Goal: Information Seeking & Learning: Check status

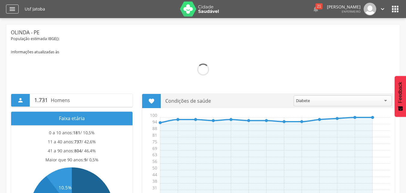
click at [13, 8] on icon "" at bounding box center [12, 8] width 7 height 7
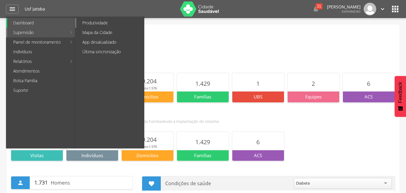
click at [92, 25] on link "Produtividade" at bounding box center [110, 23] width 68 height 10
type input "**********"
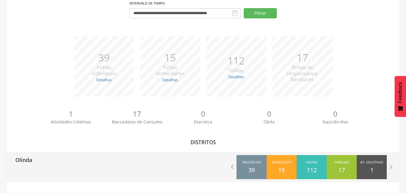
click at [35, 159] on div "Olinda" at bounding box center [104, 159] width 197 height 15
type input "**********"
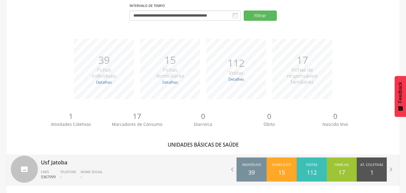
click at [46, 165] on p "Usf Jatoba" at bounding box center [120, 160] width 158 height 12
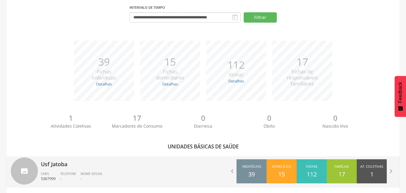
type input "**********"
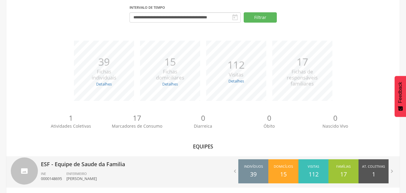
scroll to position [56, 0]
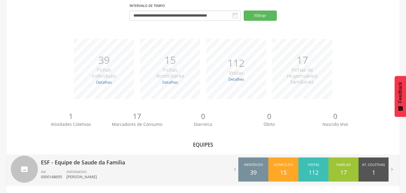
click at [62, 157] on p "ESF - Equipe de Saude da Familia" at bounding box center [120, 160] width 158 height 12
type input "**********"
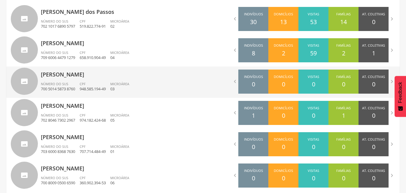
scroll to position [224, 0]
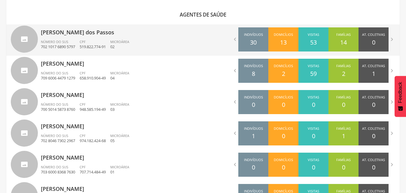
click at [125, 38] on div "[PERSON_NAME] dos Passos Número do SUS 702 1017 6890 5797 CPF 519.822.774-91 Mi…" at bounding box center [120, 39] width 158 height 31
type input "**********"
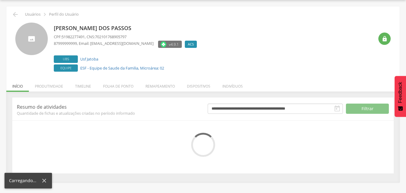
scroll to position [63, 0]
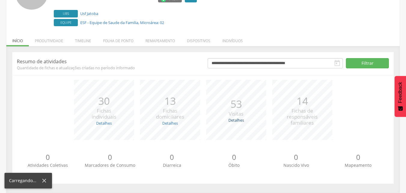
click at [237, 119] on link "Detalhes" at bounding box center [237, 119] width 16 height 5
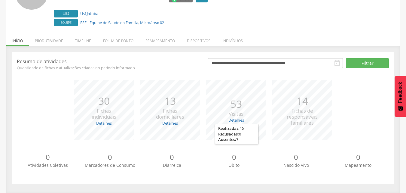
click at [26, 107] on div "*** 30 Fichas individuais Detalhes Novas: 0 Atualizadas: 30 *** 13 Fichas domic…" at bounding box center [203, 113] width 373 height 66
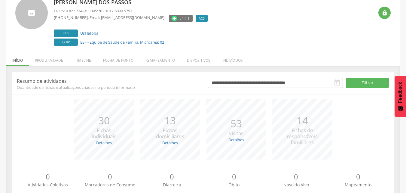
scroll to position [33, 0]
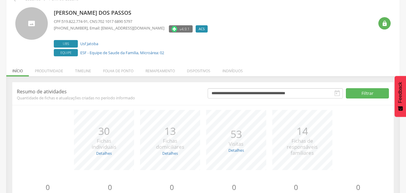
click at [53, 70] on li "Produtividade" at bounding box center [49, 69] width 40 height 14
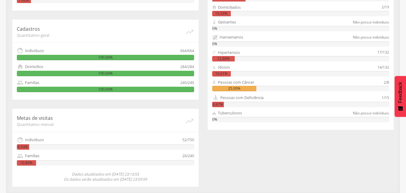
scroll to position [79, 0]
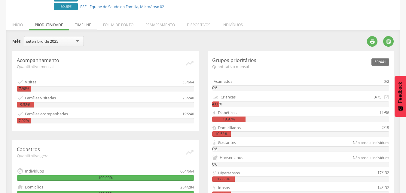
click at [86, 27] on li "Timeline" at bounding box center [83, 23] width 28 height 14
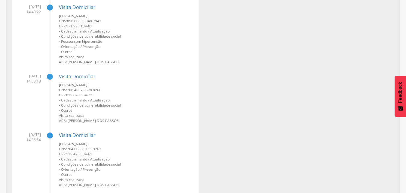
scroll to position [0, 0]
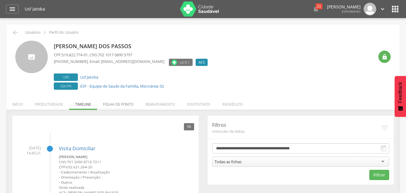
click at [123, 106] on li "Folha de ponto" at bounding box center [118, 103] width 42 height 14
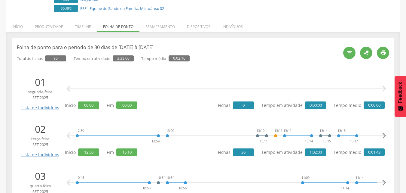
scroll to position [78, 0]
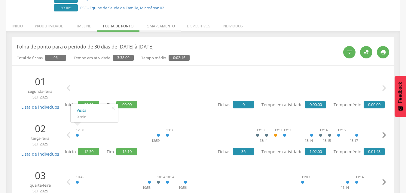
click at [159, 22] on li "Remapeamento" at bounding box center [161, 24] width 42 height 14
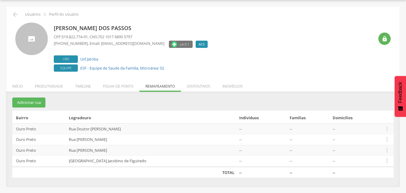
scroll to position [18, 0]
click at [199, 83] on li "Dispositivos" at bounding box center [199, 85] width 36 height 14
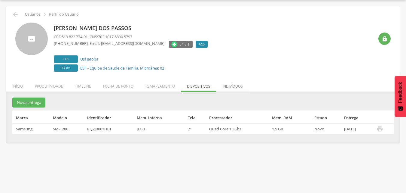
click at [234, 88] on li "Indivíduos" at bounding box center [233, 85] width 32 height 14
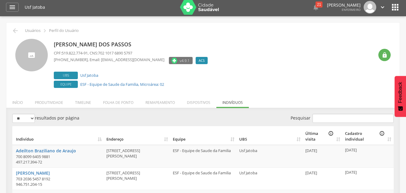
scroll to position [0, 0]
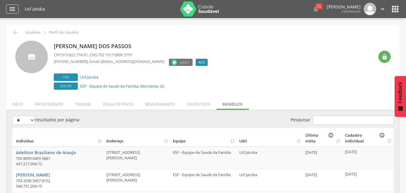
click at [13, 11] on icon "" at bounding box center [12, 8] width 7 height 7
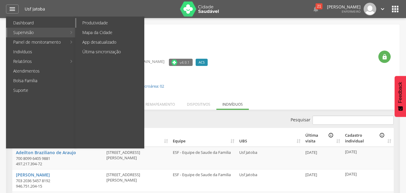
click at [103, 23] on link "Produtividade" at bounding box center [110, 23] width 68 height 10
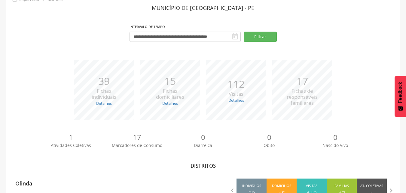
scroll to position [56, 0]
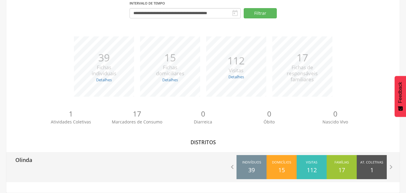
click at [22, 159] on p "Olinda" at bounding box center [23, 158] width 17 height 12
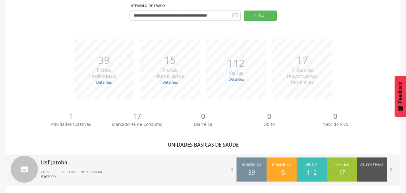
click at [66, 169] on span "Telefone" at bounding box center [68, 171] width 16 height 5
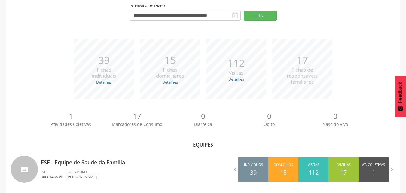
click at [66, 169] on div "INE 0000148695" at bounding box center [54, 174] width 26 height 10
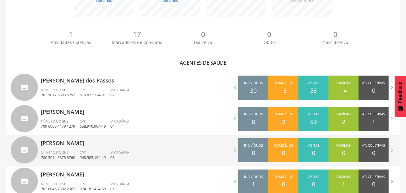
scroll to position [176, 0]
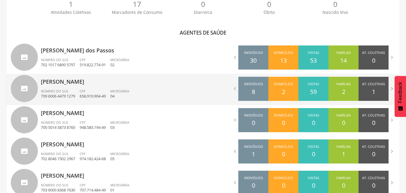
click at [52, 82] on p "[PERSON_NAME]" at bounding box center [120, 80] width 158 height 12
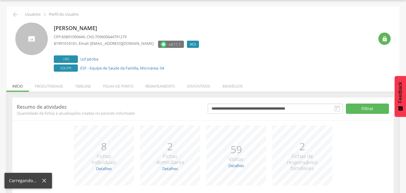
scroll to position [63, 0]
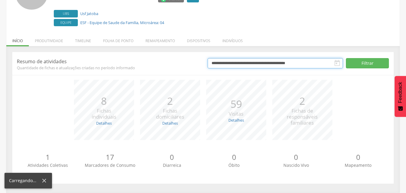
click at [227, 66] on input "**********" at bounding box center [275, 63] width 135 height 10
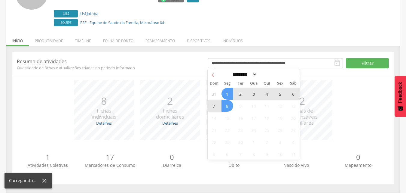
click at [212, 74] on icon at bounding box center [213, 75] width 4 height 4
select select "*"
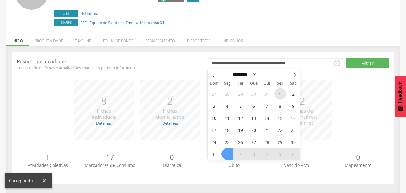
click at [278, 95] on span "1" at bounding box center [281, 94] width 12 height 12
type input "**********"
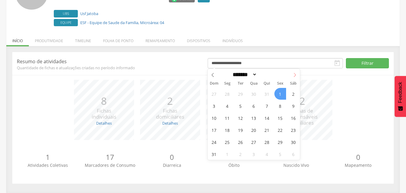
click at [292, 74] on span at bounding box center [295, 74] width 10 height 10
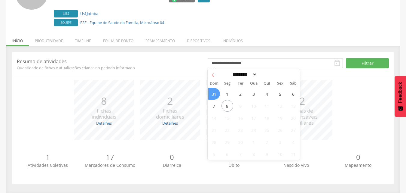
click at [214, 70] on span at bounding box center [213, 74] width 10 height 10
select select "*"
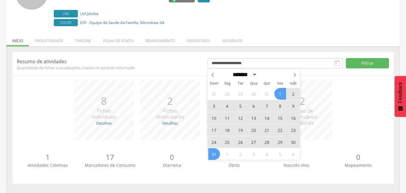
click at [212, 155] on span "31" at bounding box center [215, 154] width 12 height 12
type input "**********"
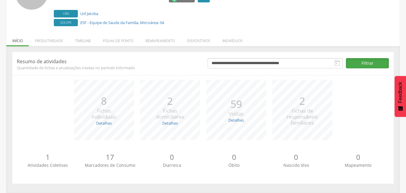
click at [371, 63] on button "Filtrar" at bounding box center [367, 63] width 43 height 10
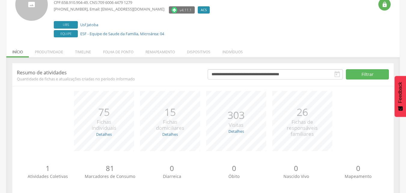
scroll to position [33, 0]
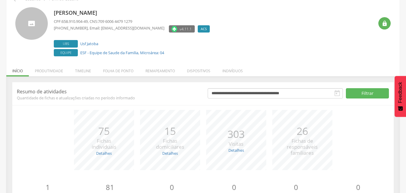
click at [55, 72] on li "Produtividade" at bounding box center [49, 69] width 40 height 14
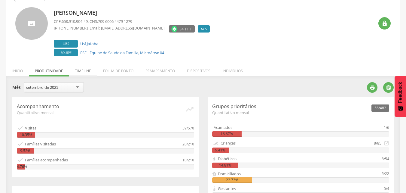
click at [88, 71] on li "Timeline" at bounding box center [83, 69] width 28 height 14
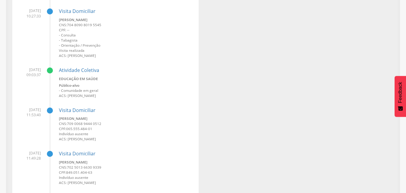
scroll to position [0, 0]
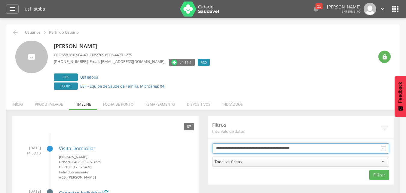
click at [233, 146] on input "**********" at bounding box center [301, 148] width 178 height 10
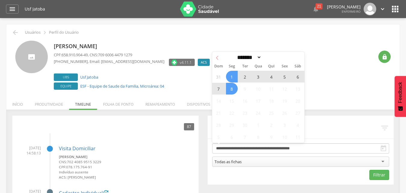
click at [219, 54] on span at bounding box center [217, 57] width 10 height 10
select select "*"
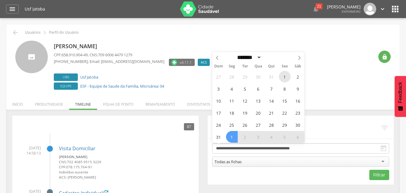
click at [286, 77] on span "1" at bounding box center [285, 77] width 12 height 12
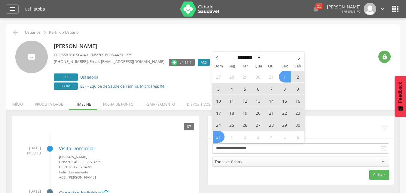
click at [215, 137] on span "31" at bounding box center [219, 137] width 12 height 12
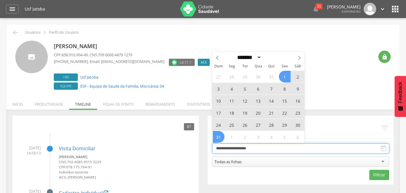
type input "**********"
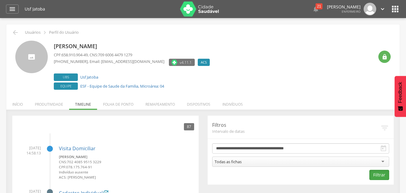
click at [381, 175] on button "Filtrar" at bounding box center [380, 175] width 20 height 10
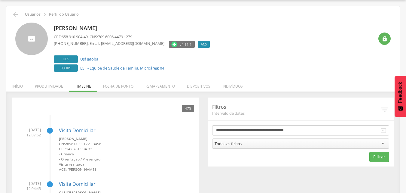
scroll to position [1752, 0]
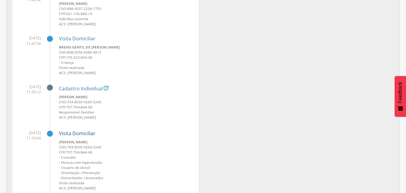
click at [79, 132] on link "Visita Domiciliar" at bounding box center [77, 133] width 37 height 7
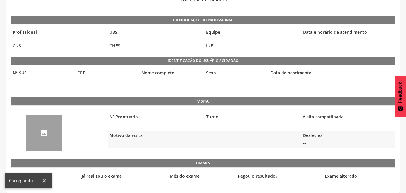
scroll to position [42, 0]
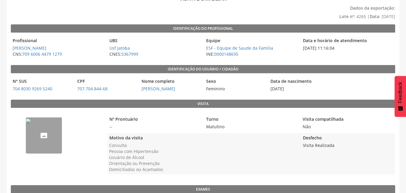
click at [31, 123] on img "--" at bounding box center [28, 121] width 5 height 5
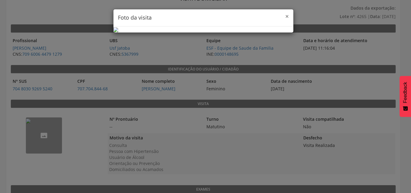
click at [285, 14] on span "×" at bounding box center [287, 16] width 4 height 8
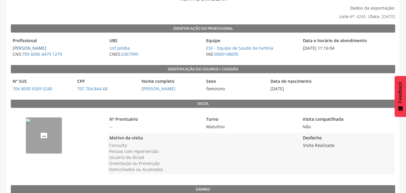
scroll to position [0, 0]
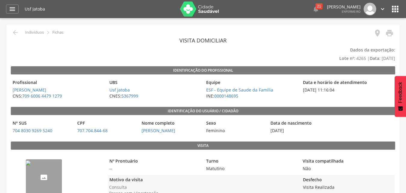
type input "**********"
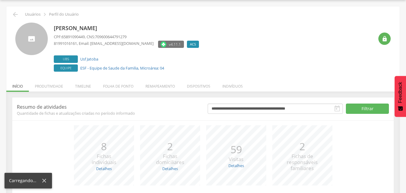
scroll to position [63, 0]
